Goal: Transaction & Acquisition: Purchase product/service

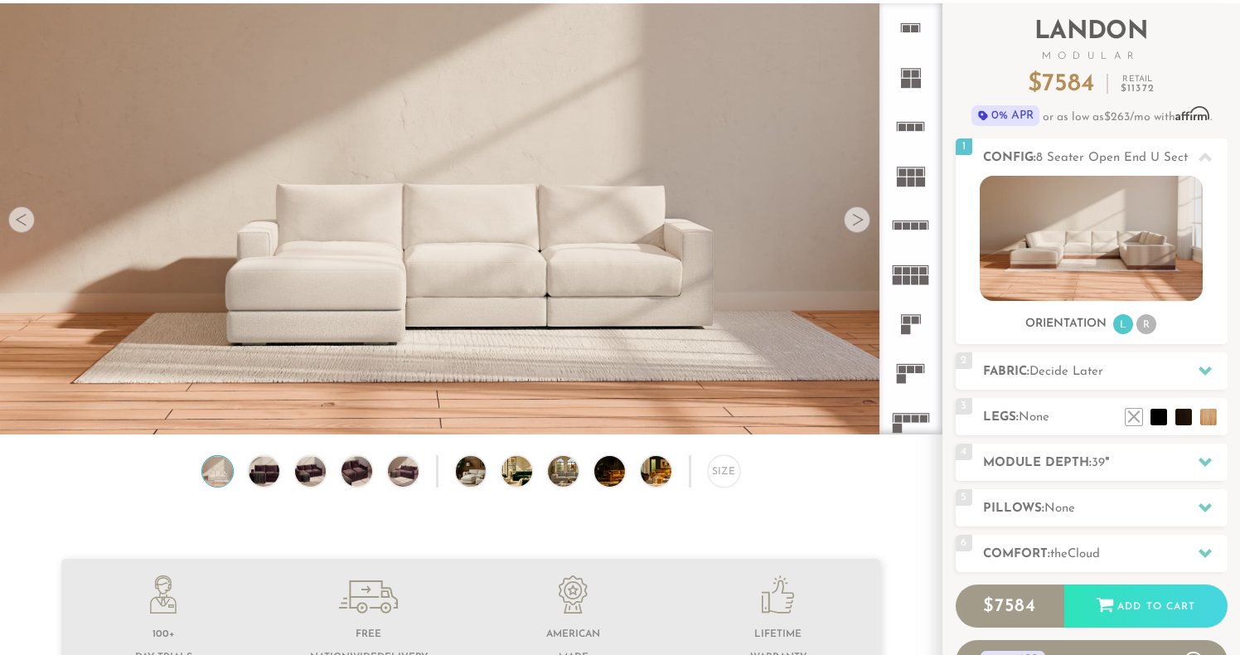
scroll to position [108, 0]
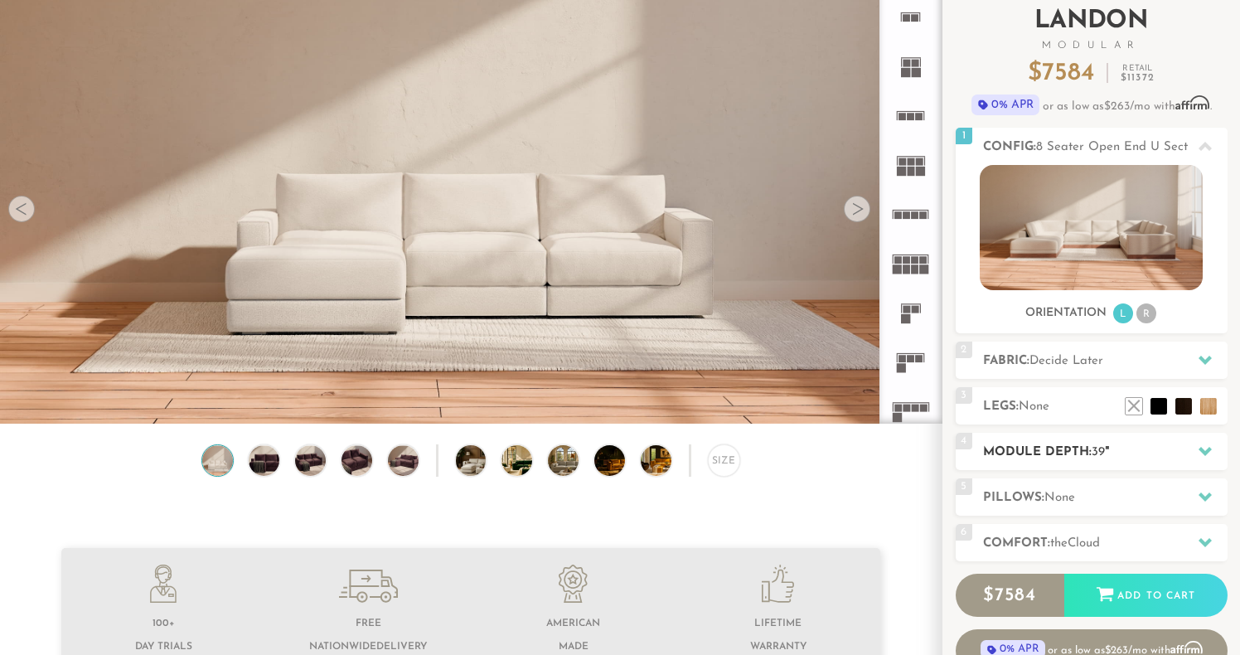
click at [1018, 446] on h2 "Module Depth: 39 "" at bounding box center [1105, 451] width 244 height 19
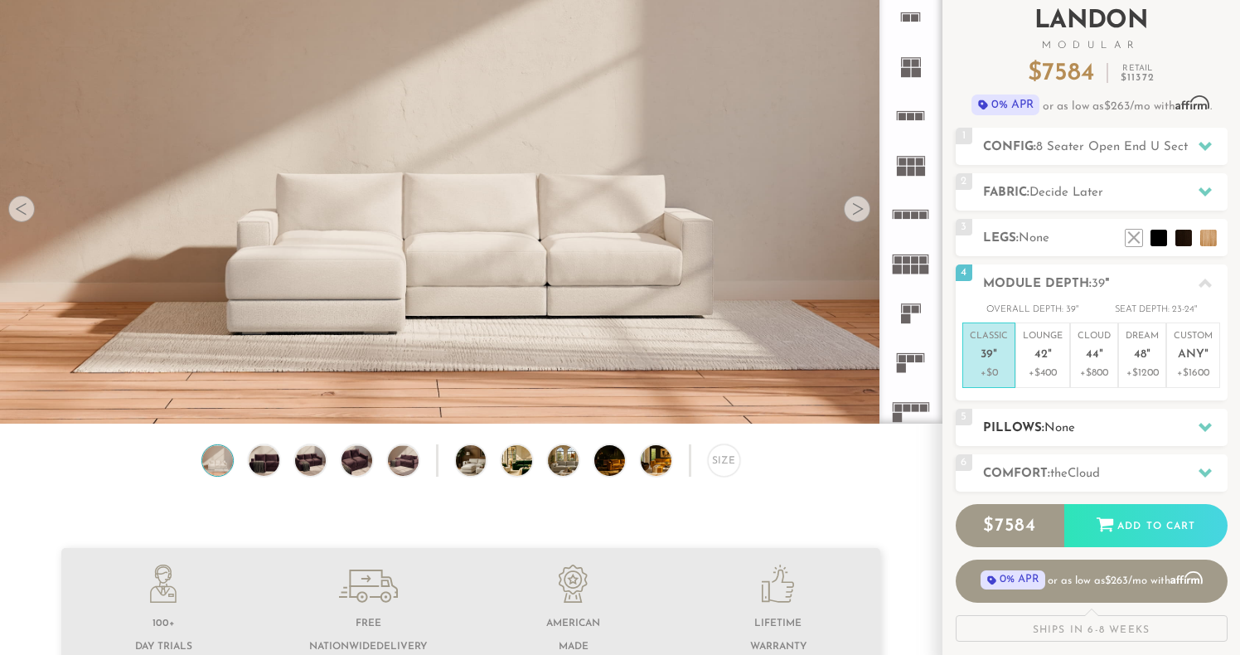
click at [1017, 422] on h2 "Pillows: None" at bounding box center [1105, 427] width 244 height 19
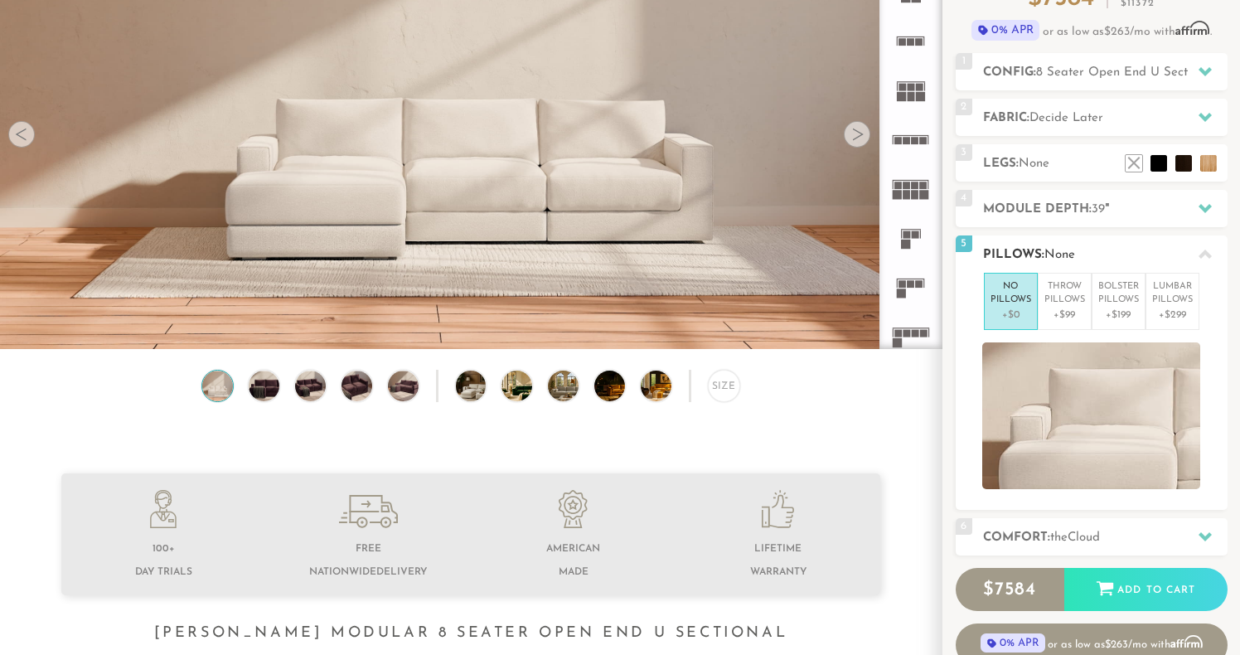
scroll to position [193, 0]
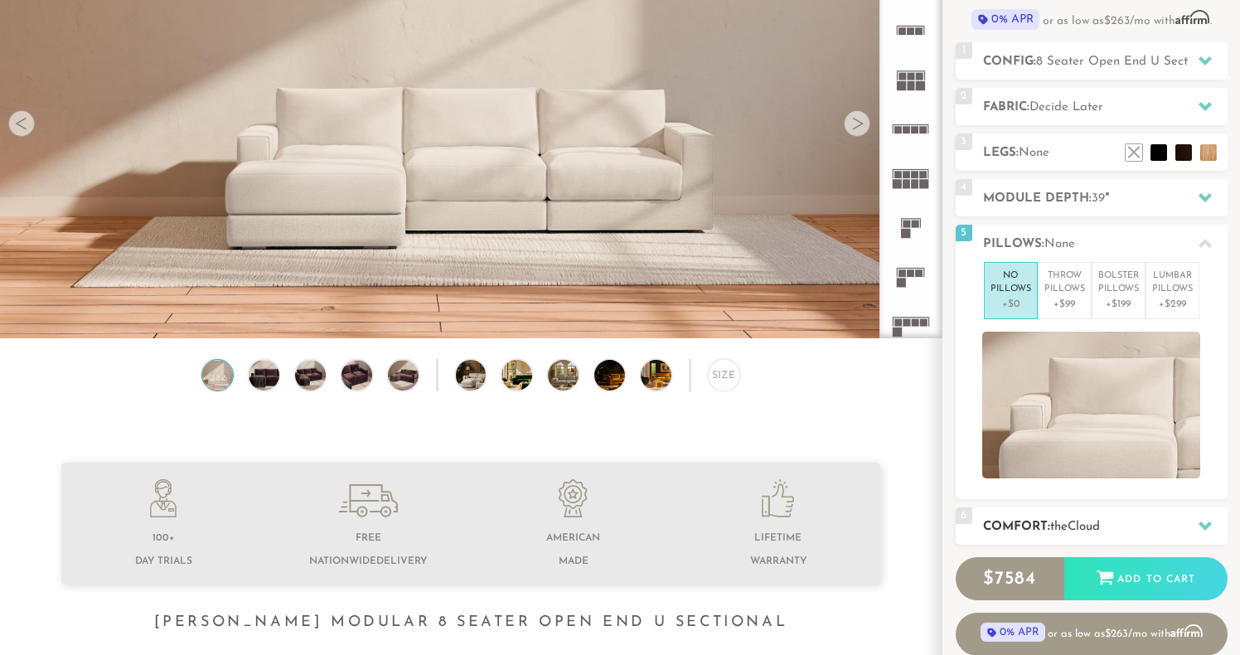
click at [1032, 517] on h2 "Comfort: the Cloud" at bounding box center [1105, 526] width 244 height 19
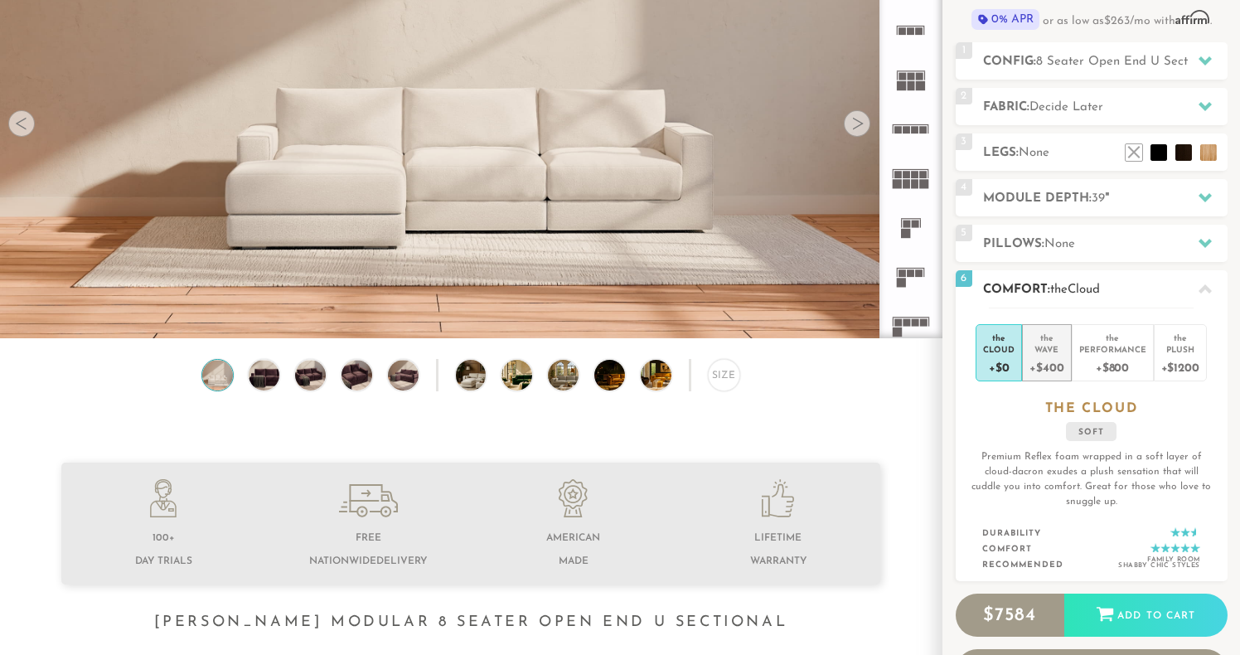
click at [1046, 359] on div "+$400" at bounding box center [1046, 367] width 34 height 24
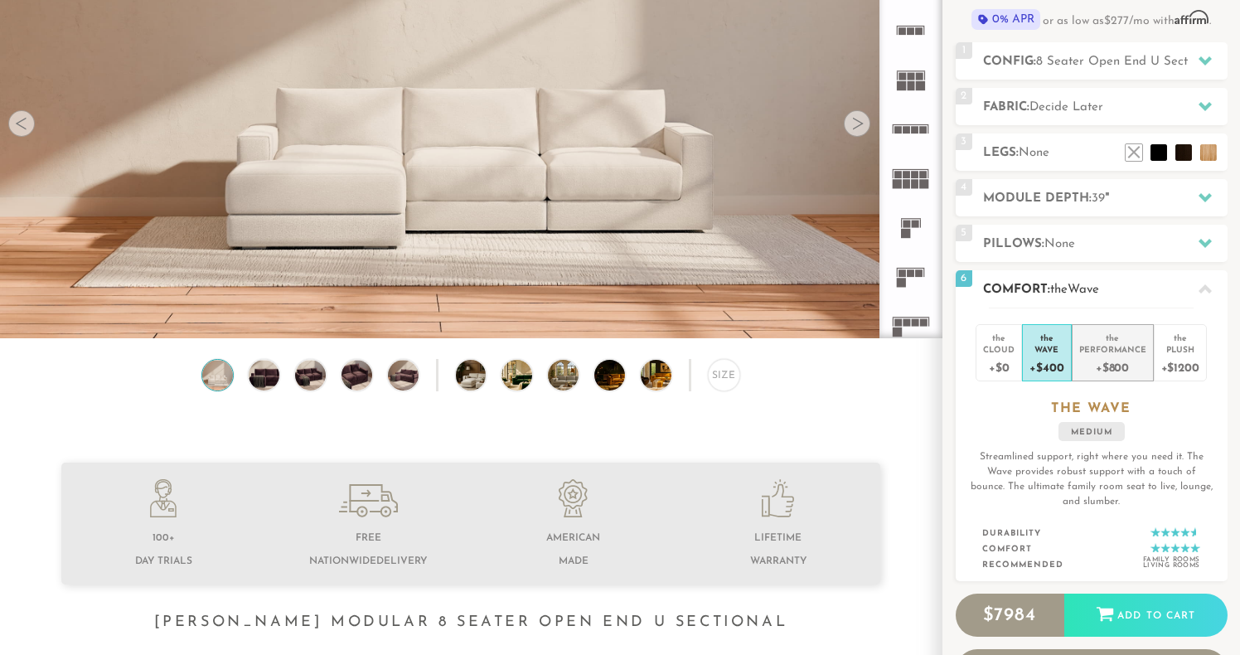
click at [1101, 348] on div "Performance" at bounding box center [1112, 349] width 67 height 12
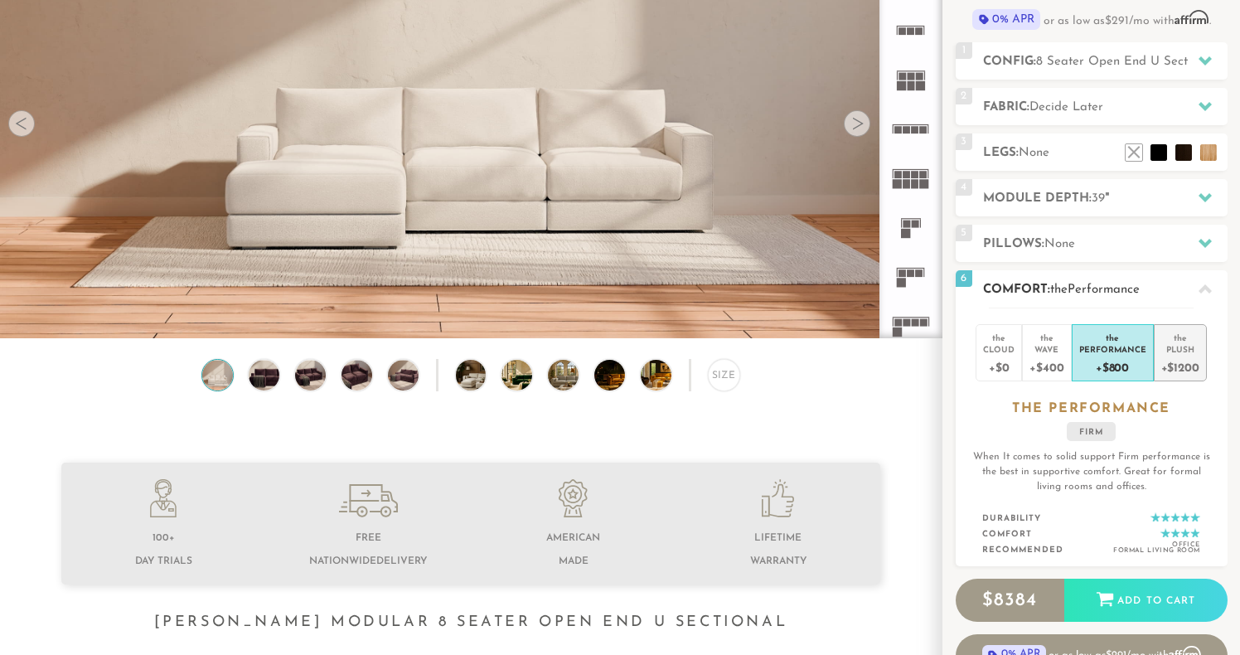
click at [1181, 357] on div "+$1200" at bounding box center [1180, 367] width 38 height 24
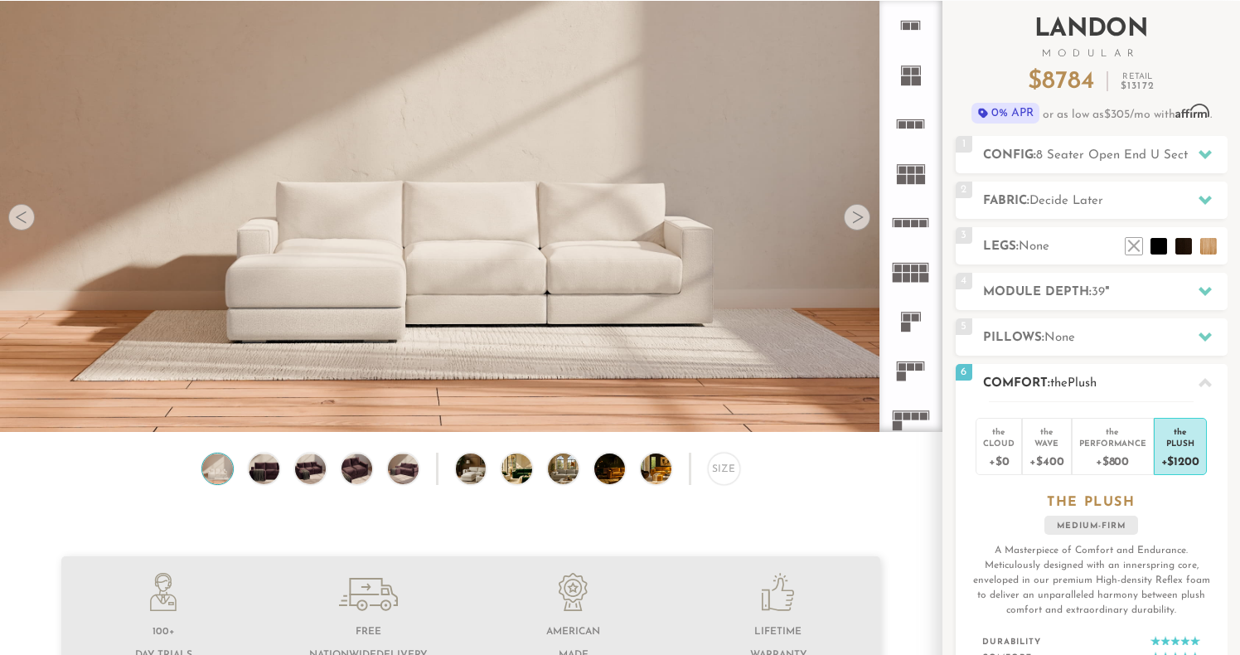
scroll to position [89, 0]
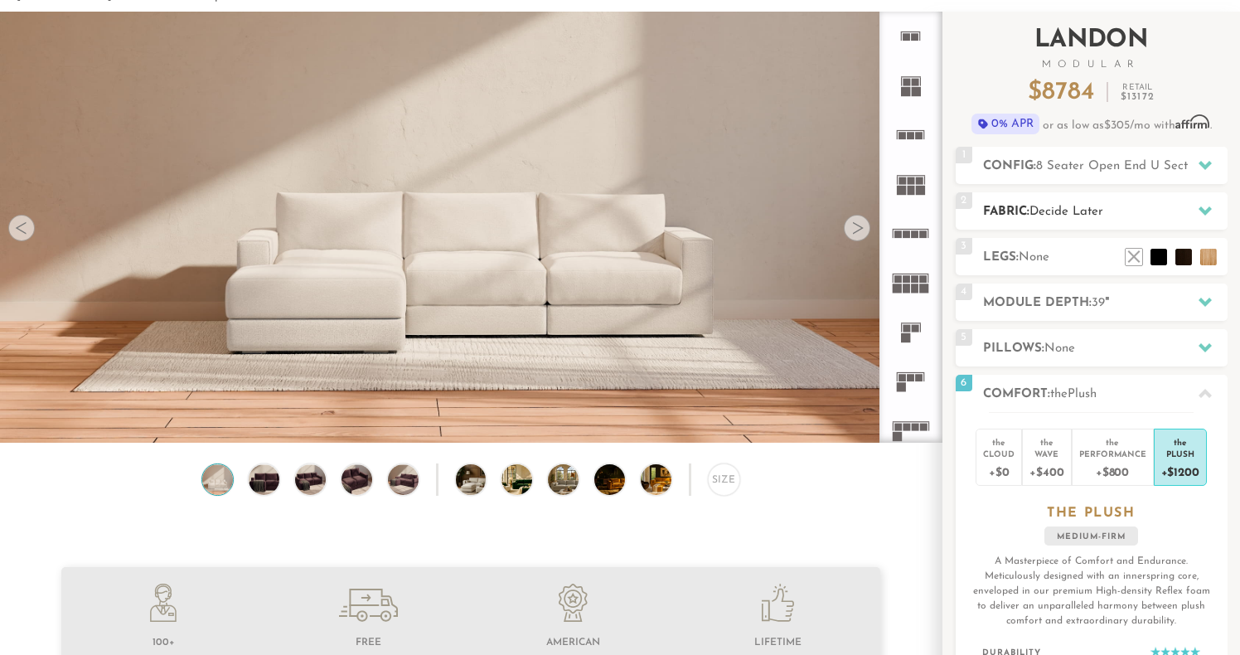
click at [1097, 211] on span "Decide Later" at bounding box center [1066, 211] width 74 height 12
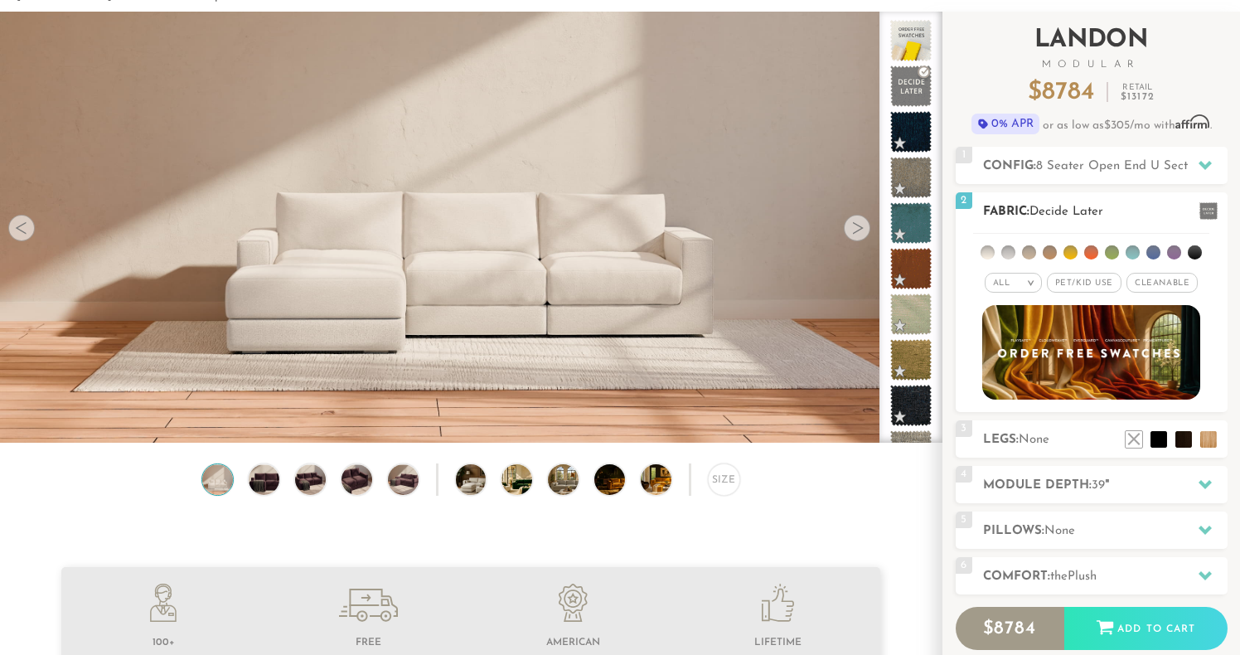
click at [1164, 281] on span "Cleanable x" at bounding box center [1161, 283] width 71 height 20
click at [1088, 285] on span "Pet/Kid Use x" at bounding box center [1077, 283] width 75 height 20
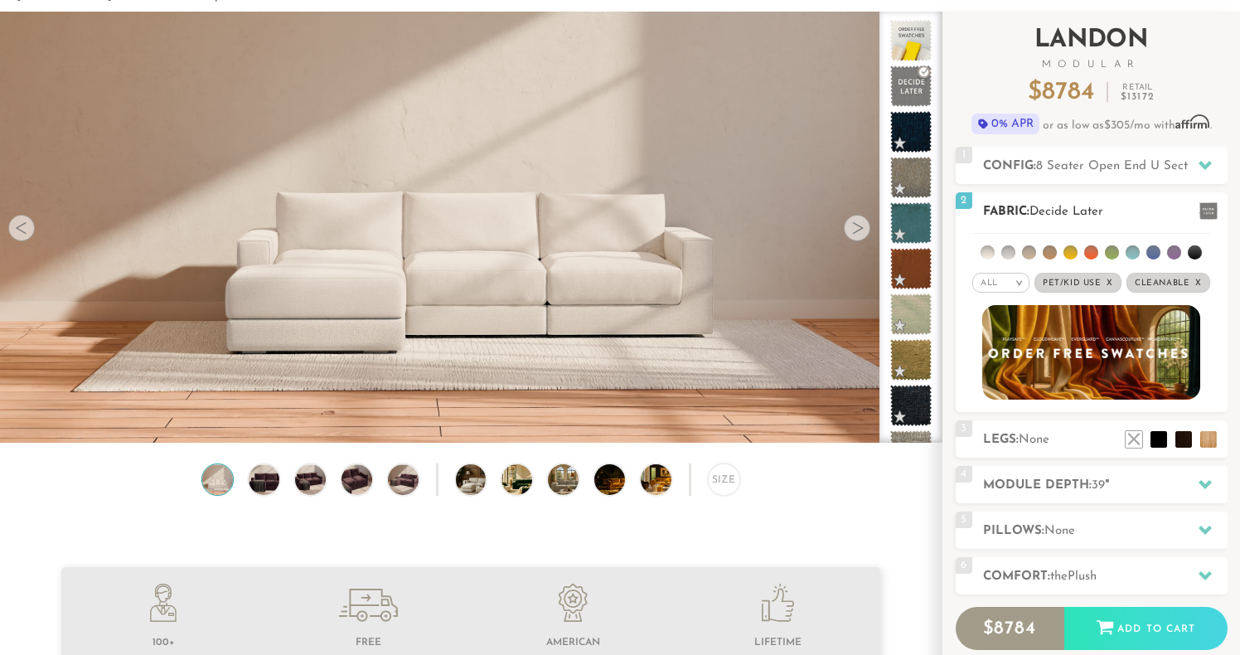
scroll to position [99, 0]
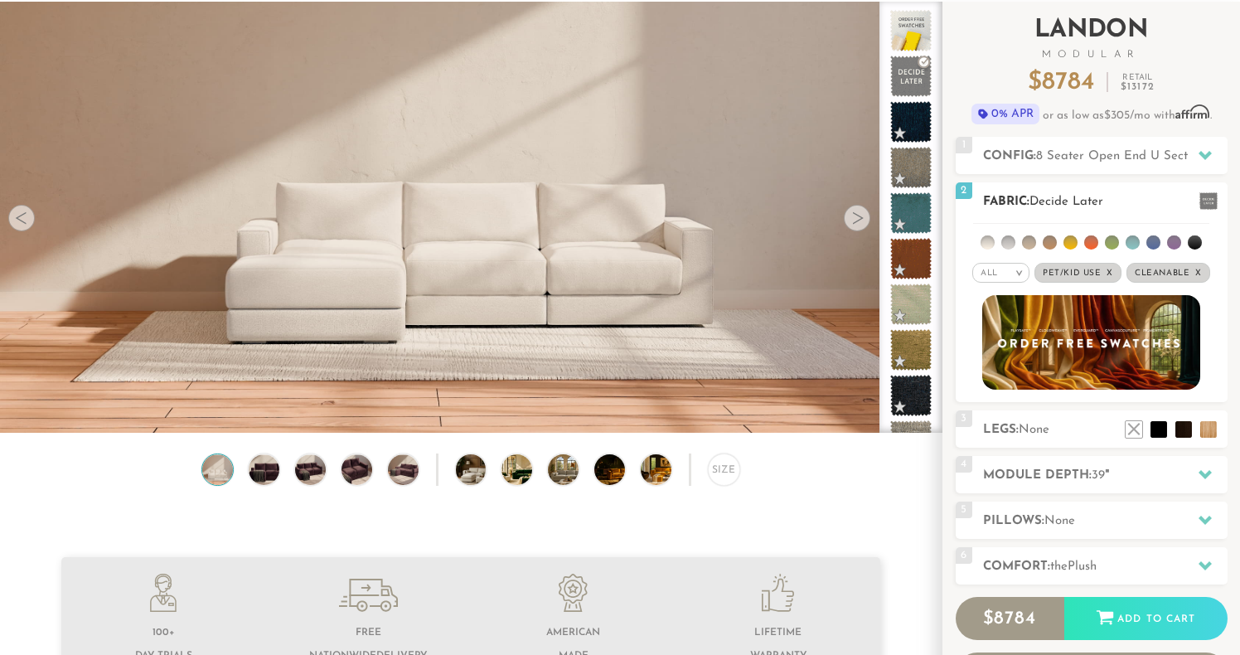
click at [1023, 270] on em ">" at bounding box center [1019, 272] width 12 height 8
click at [1011, 386] on li "Durable" at bounding box center [1000, 389] width 57 height 23
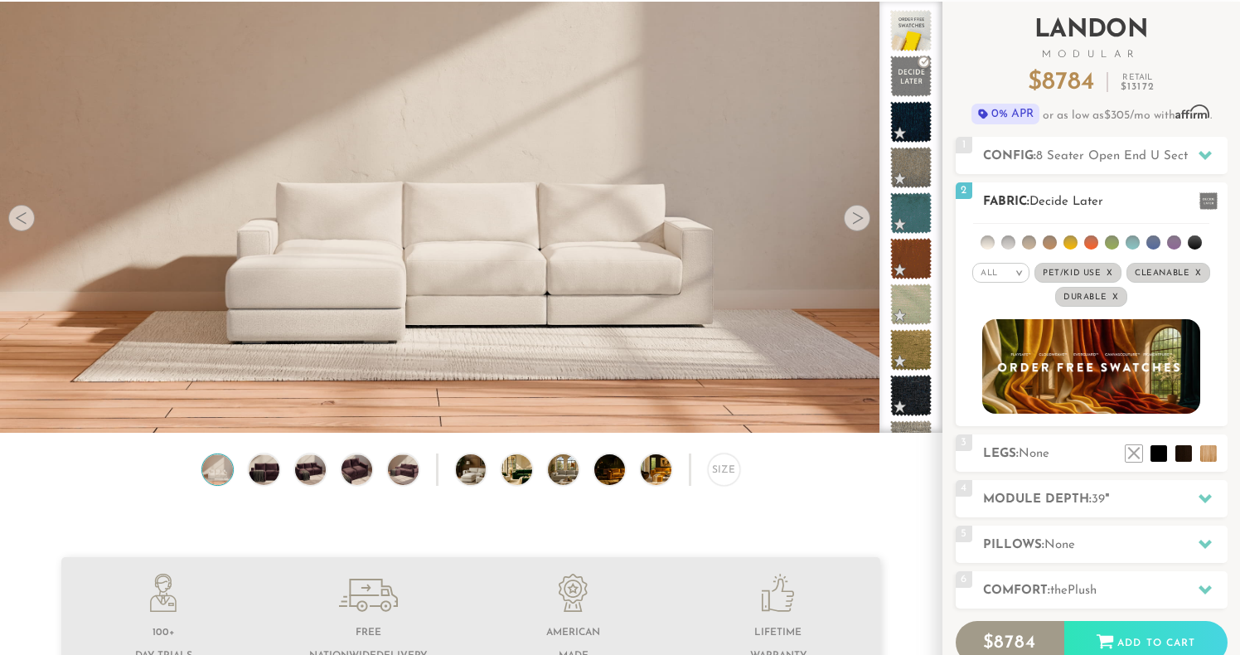
click at [1018, 273] on em ">" at bounding box center [1019, 272] width 12 height 8
click at [1003, 411] on li "Luxury" at bounding box center [1000, 412] width 57 height 23
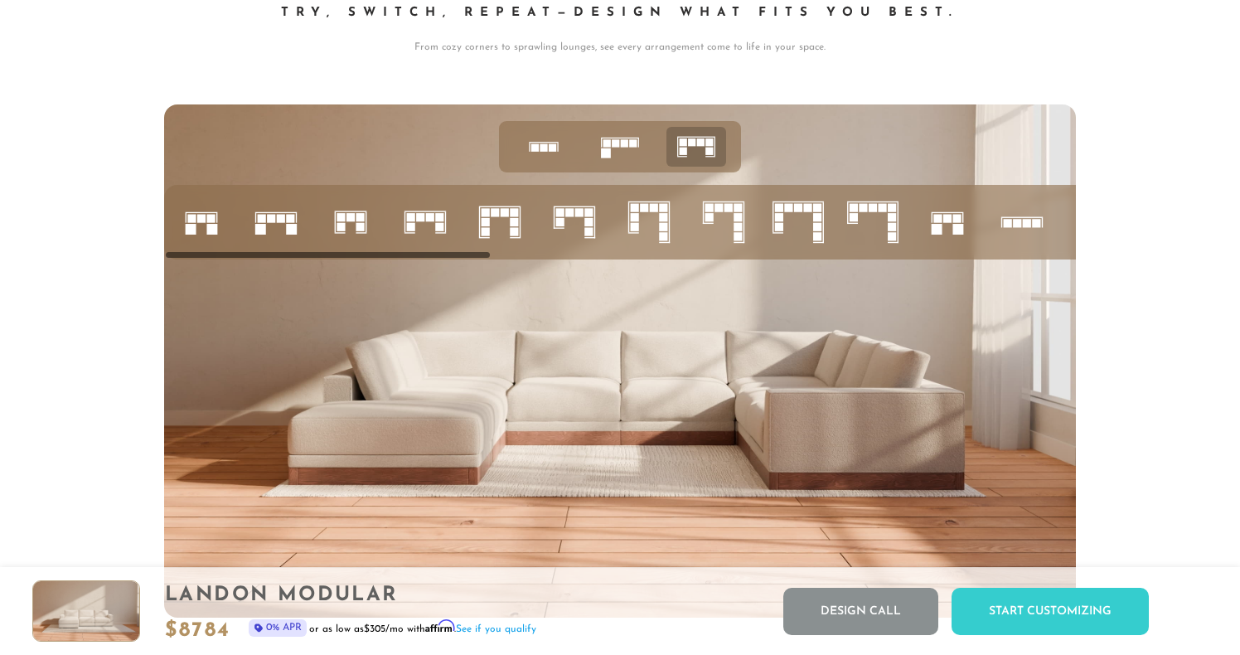
scroll to position [6555, 0]
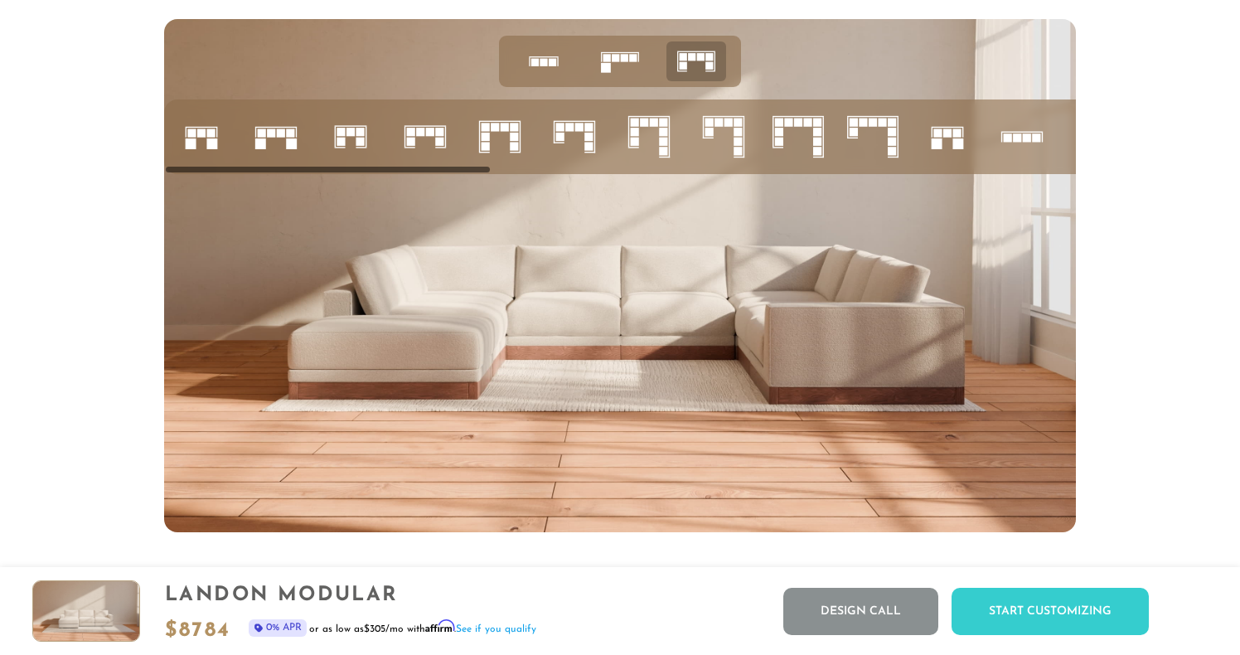
click at [504, 142] on icon at bounding box center [499, 137] width 56 height 56
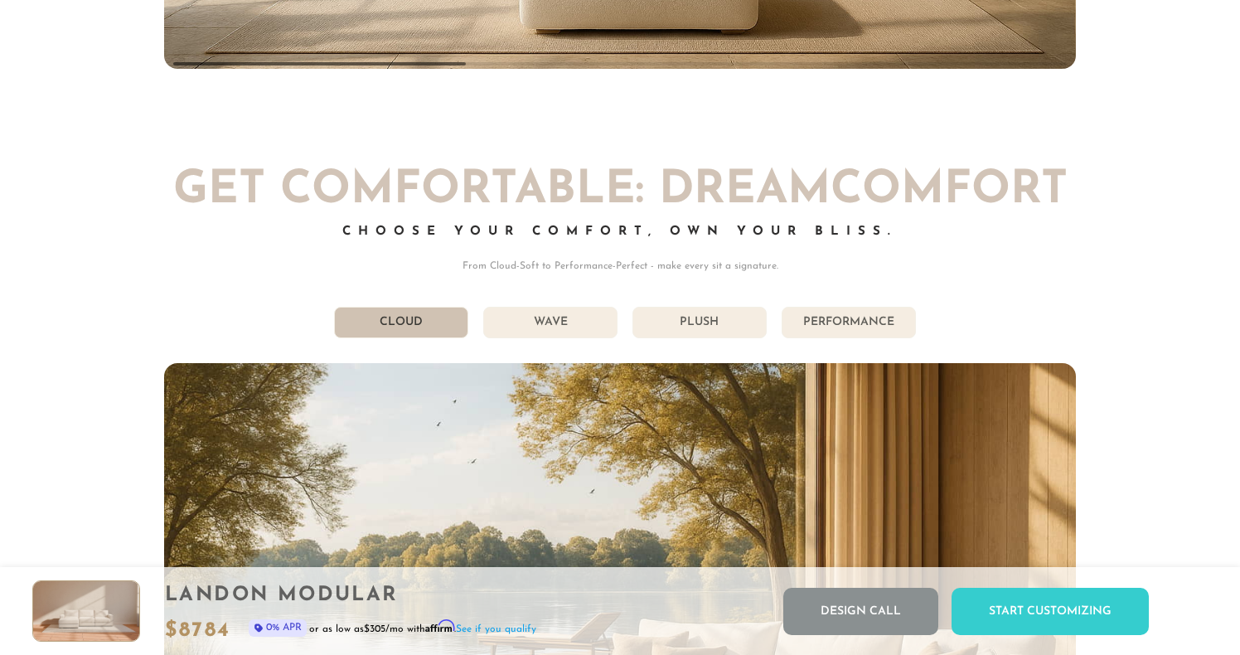
scroll to position [8969, 0]
